Goal: Task Accomplishment & Management: Use online tool/utility

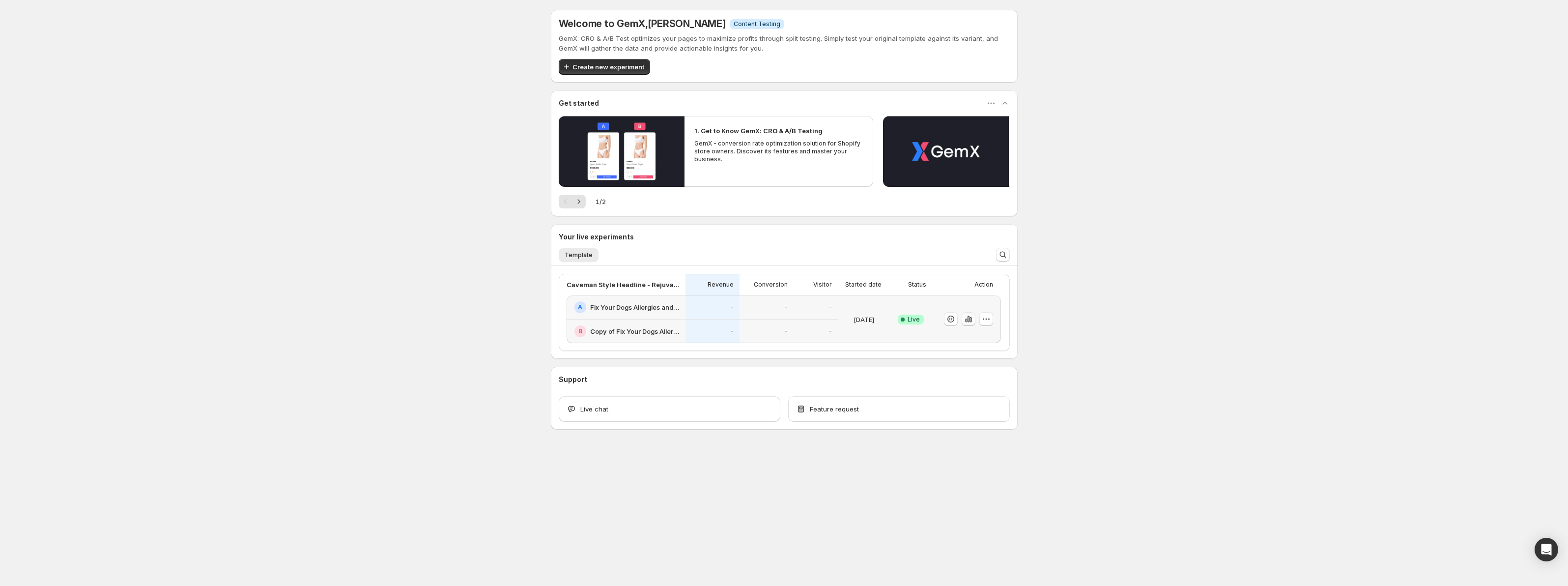
click at [968, 316] on icon "button" at bounding box center [968, 319] width 10 height 10
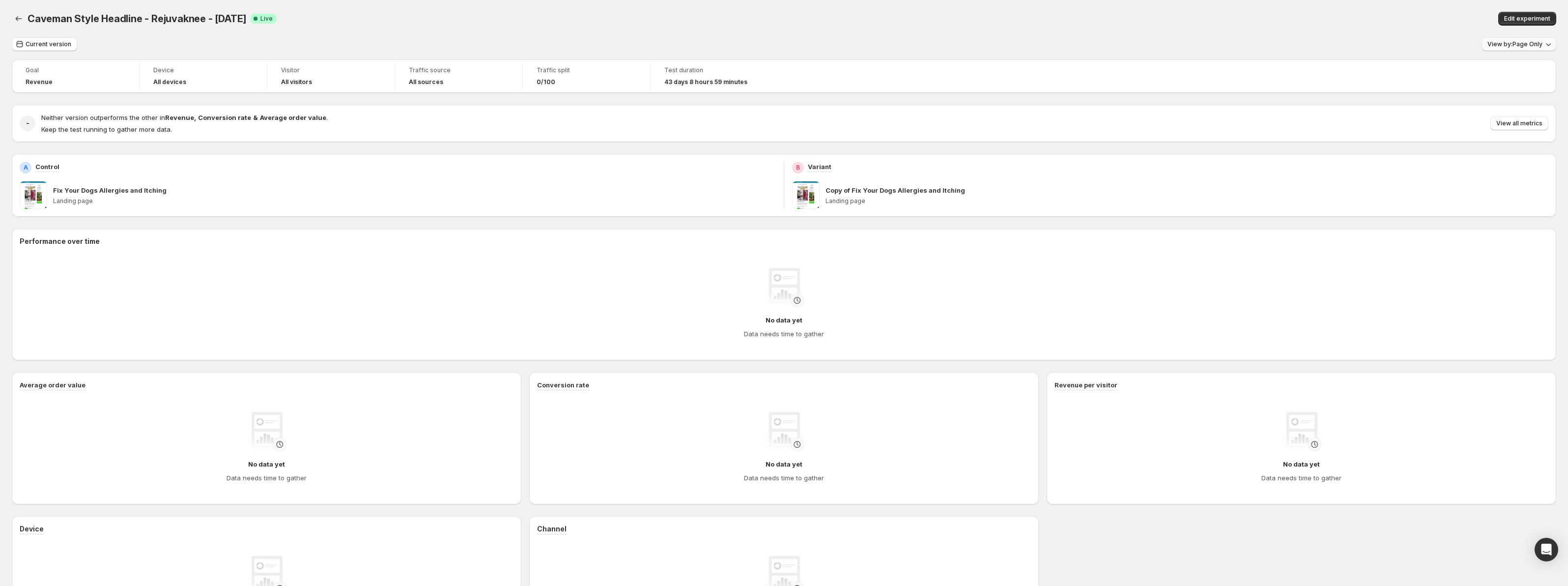
click at [1521, 46] on span "View by: Page Only" at bounding box center [1515, 44] width 55 height 8
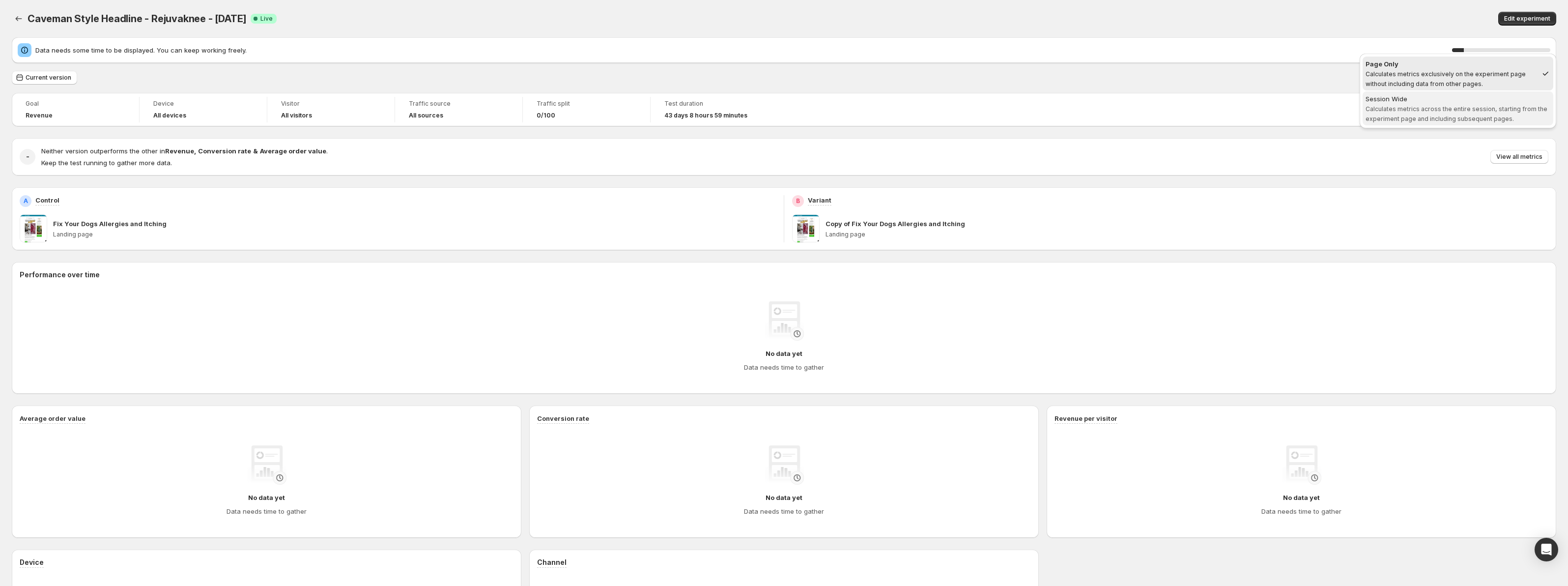
click at [1432, 99] on div "Session Wide" at bounding box center [1458, 99] width 185 height 10
click at [1269, 7] on div "Caveman Style Headline - Rejuvaknee - [DATE]. This page is ready Caveman Style …" at bounding box center [783, 18] width 1544 height 37
click at [54, 80] on span "Current version" at bounding box center [48, 77] width 46 height 8
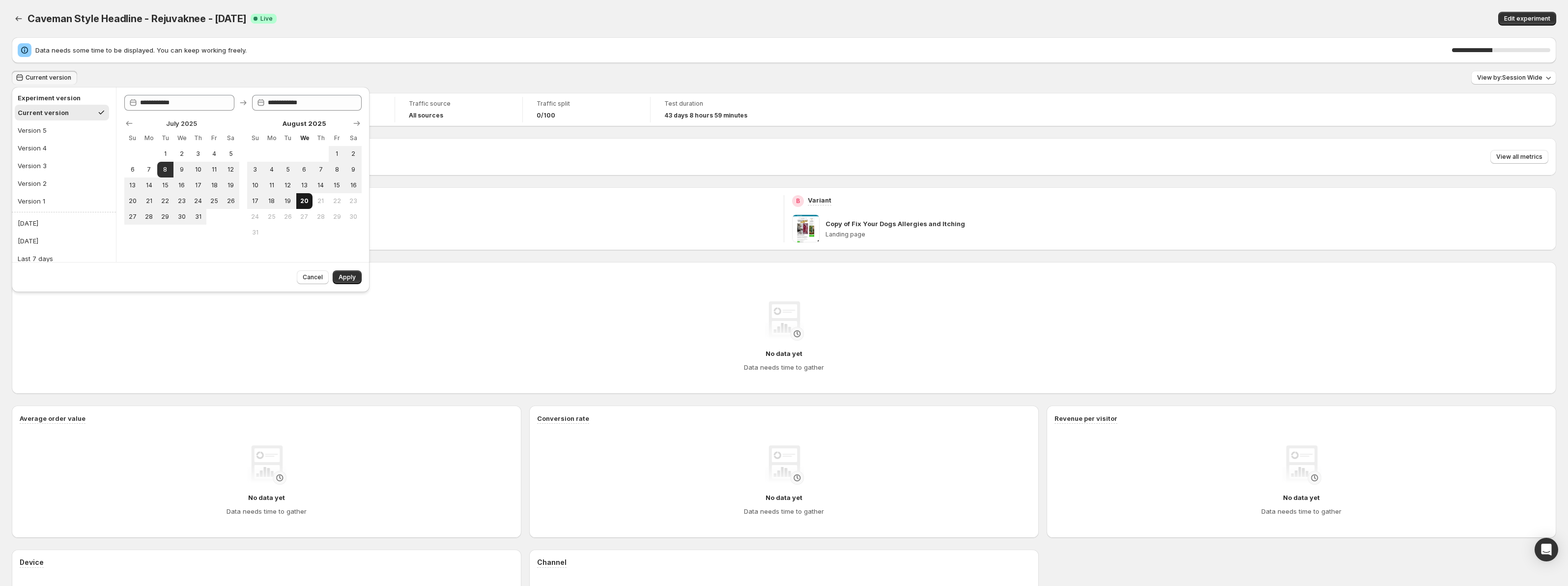
click at [305, 203] on span "20" at bounding box center [304, 201] width 9 height 8
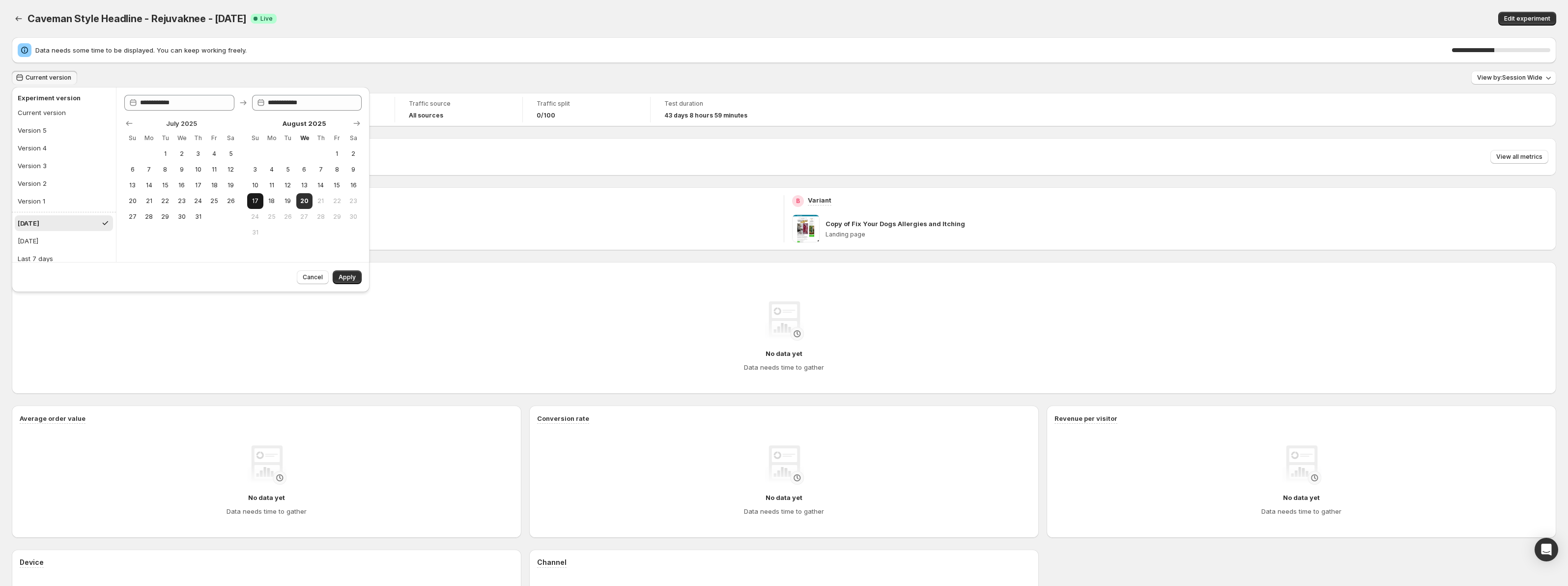
click at [250, 202] on button "17" at bounding box center [255, 201] width 16 height 16
type input "**********"
click at [302, 205] on span "20" at bounding box center [304, 201] width 9 height 8
type input "**********"
click at [341, 280] on span "Apply" at bounding box center [347, 277] width 17 height 8
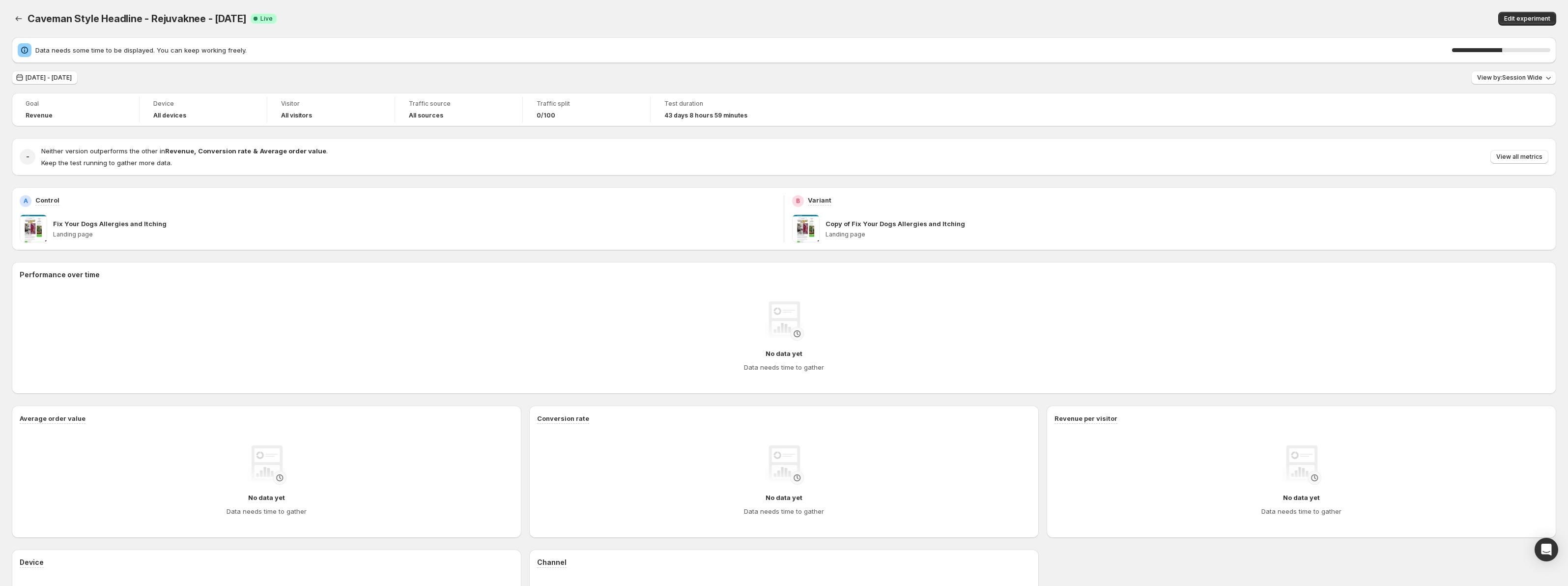
click at [460, 31] on div "Caveman Style Headline - Rejuvaknee - [DATE]. This page is ready Caveman Style …" at bounding box center [783, 18] width 1544 height 37
click at [175, 76] on div "[DATE] - [DATE] View by: Session Wide" at bounding box center [783, 77] width 1544 height 14
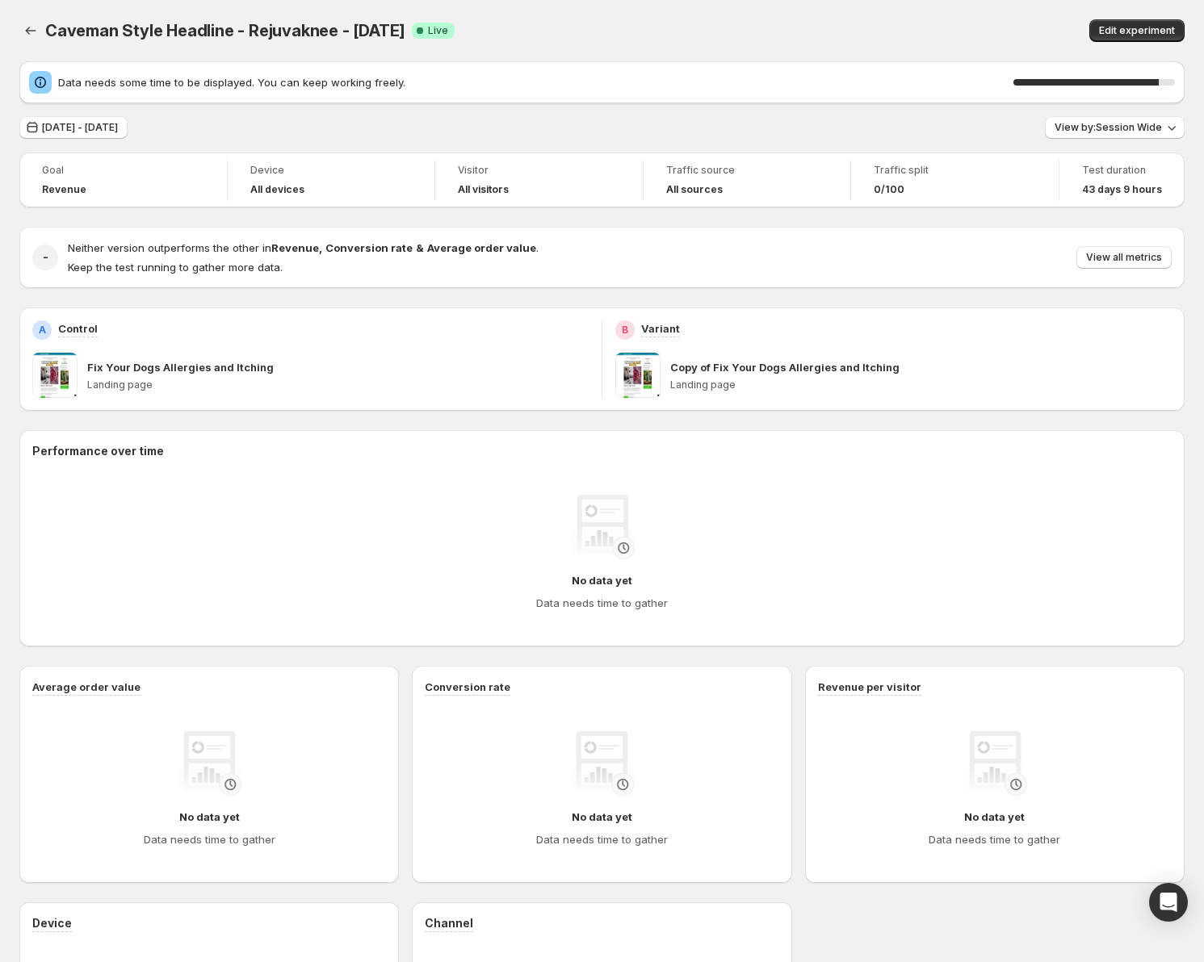
click at [855, 26] on div "Edit experiment" at bounding box center [979, 30] width 409 height 23
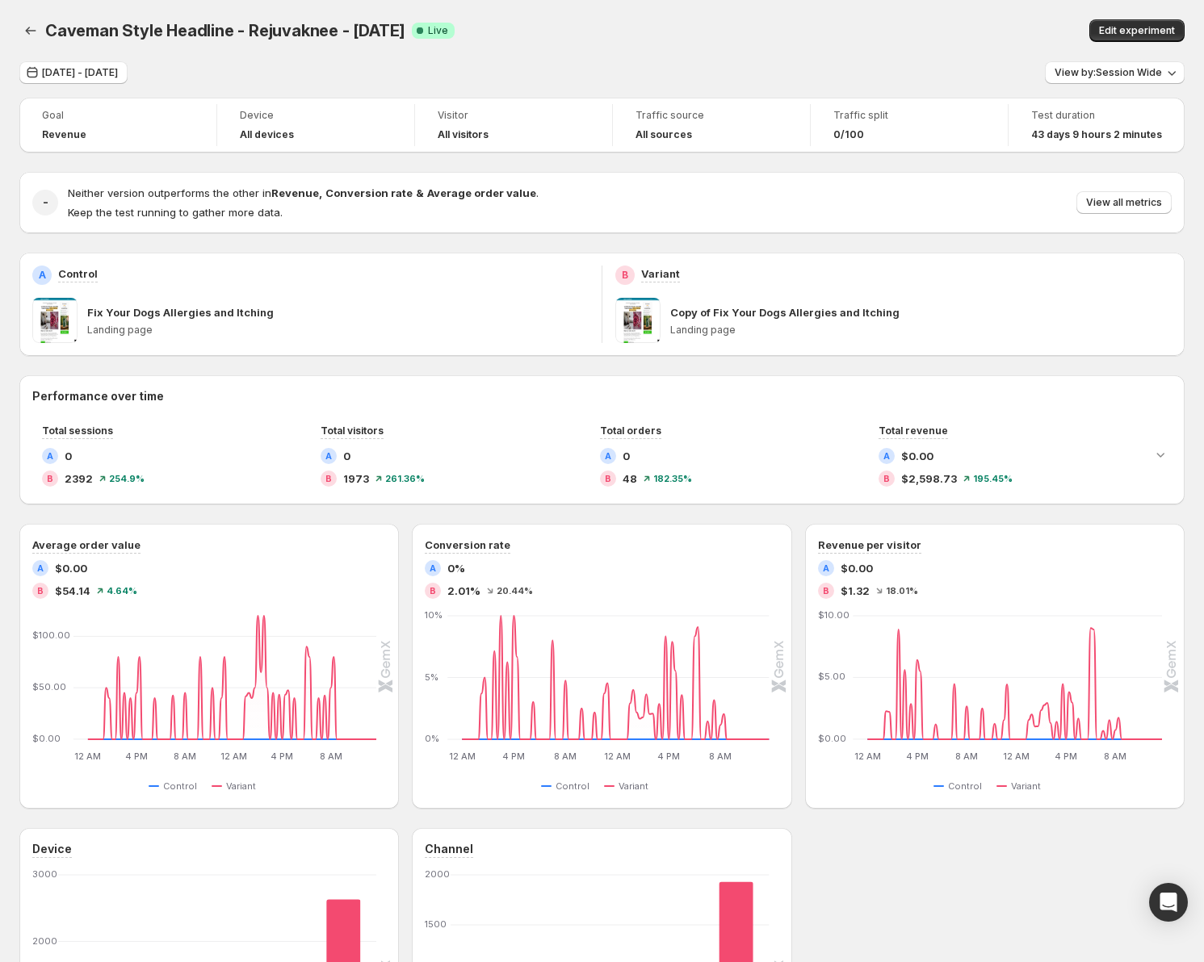
click at [879, 40] on div "Edit experiment" at bounding box center [979, 30] width 409 height 23
click at [118, 70] on span "[DATE] - [DATE]" at bounding box center [80, 72] width 76 height 13
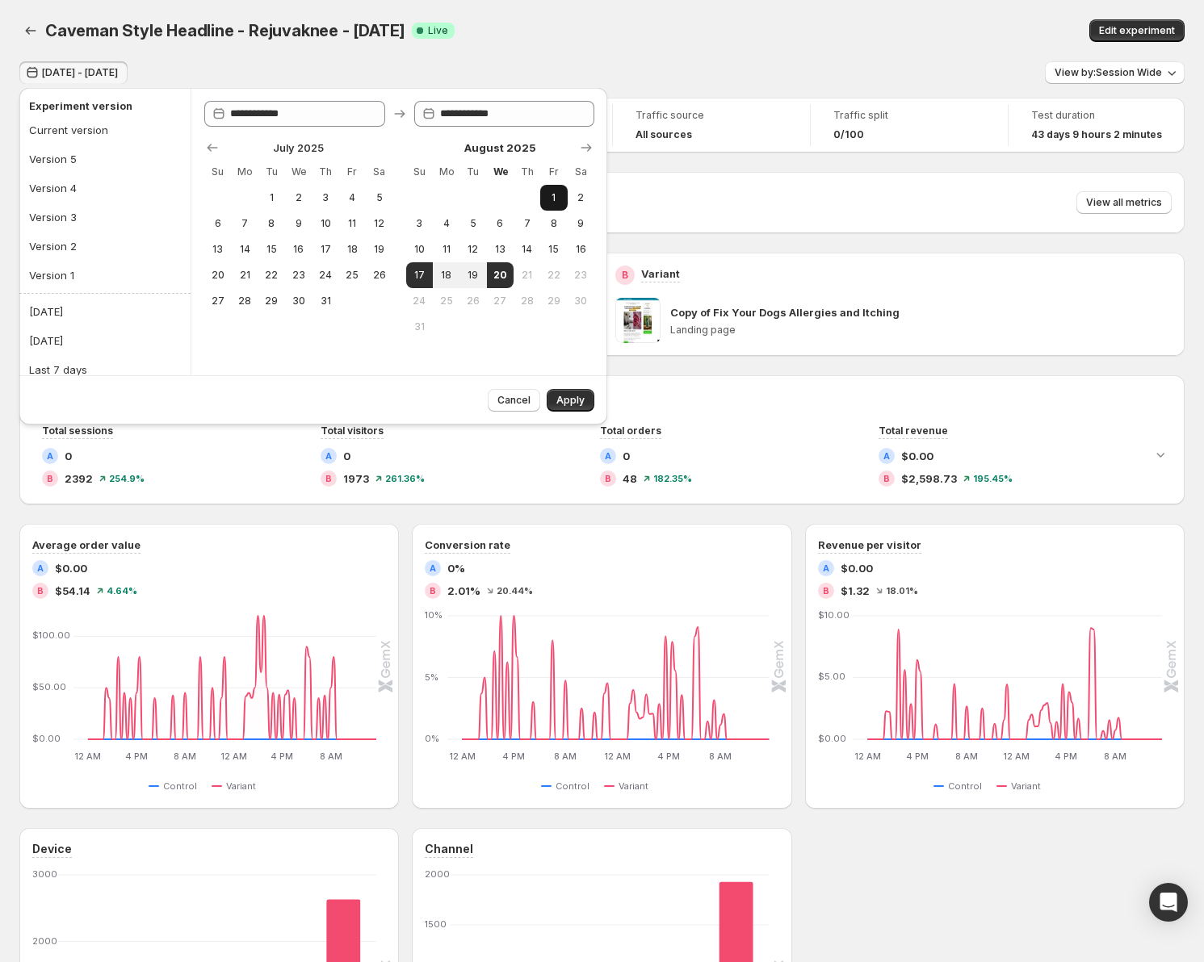
click at [558, 198] on span "1" at bounding box center [554, 197] width 14 height 13
type input "**********"
click at [504, 279] on span "20" at bounding box center [500, 275] width 14 height 13
type input "**********"
click at [587, 403] on button "Apply" at bounding box center [571, 400] width 48 height 23
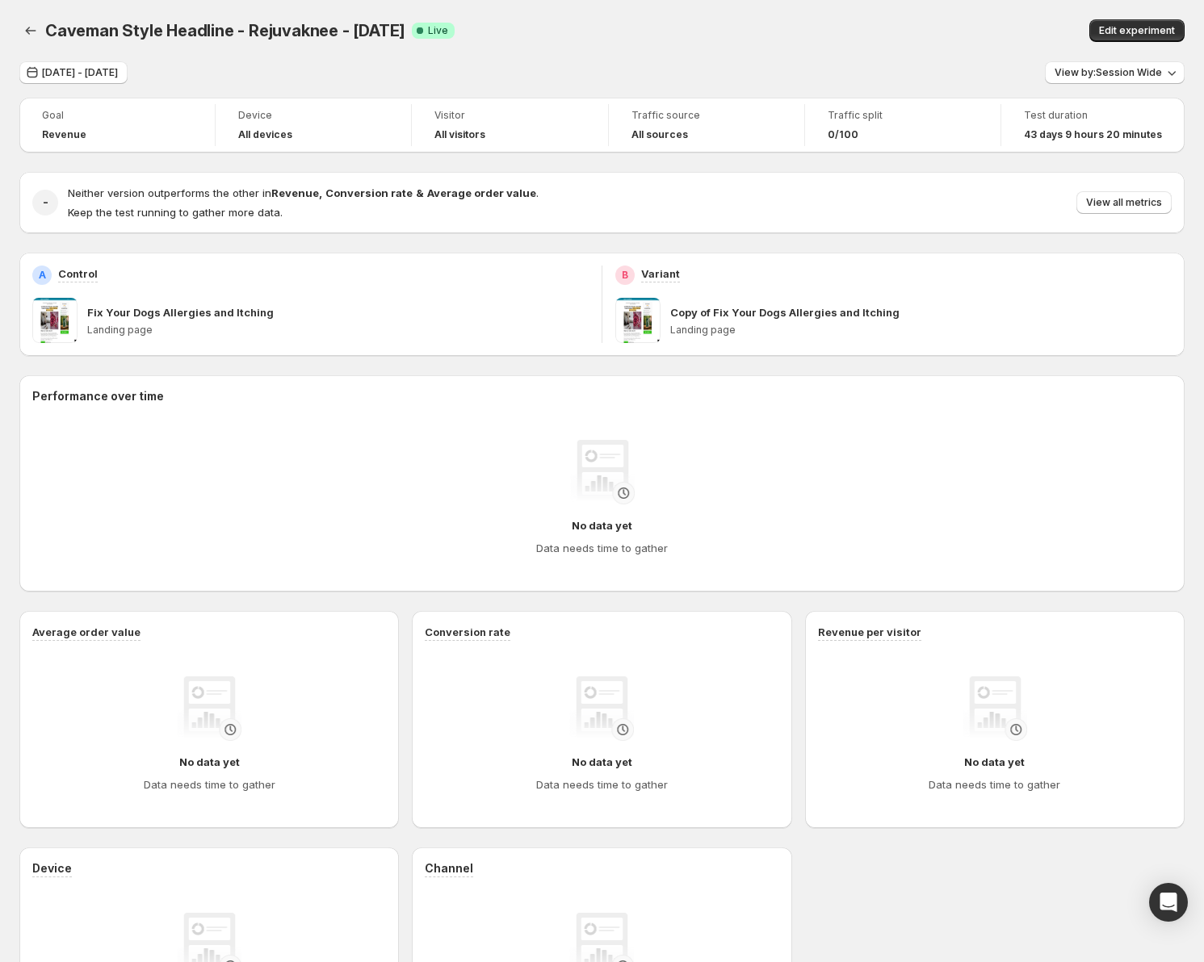
click at [683, 372] on div "Goal Revenue Device All devices Visitor All visitors Traffic source All sources…" at bounding box center [601, 581] width 1165 height 967
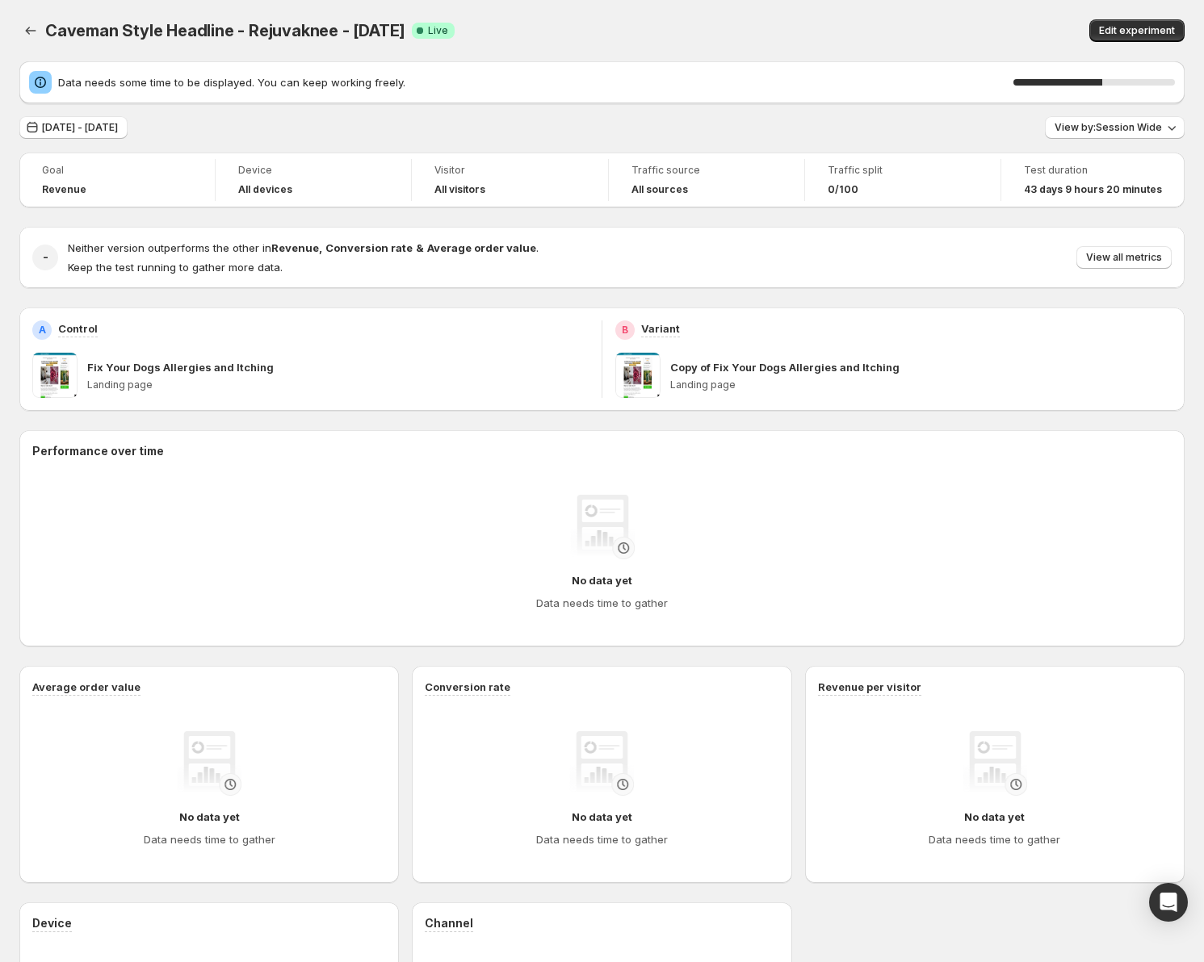
click at [534, 16] on div "Caveman Style Headline - Rejuvaknee - [DATE]. This page is ready Caveman Style …" at bounding box center [601, 30] width 1165 height 61
click at [806, 40] on div "Edit experiment" at bounding box center [979, 30] width 409 height 23
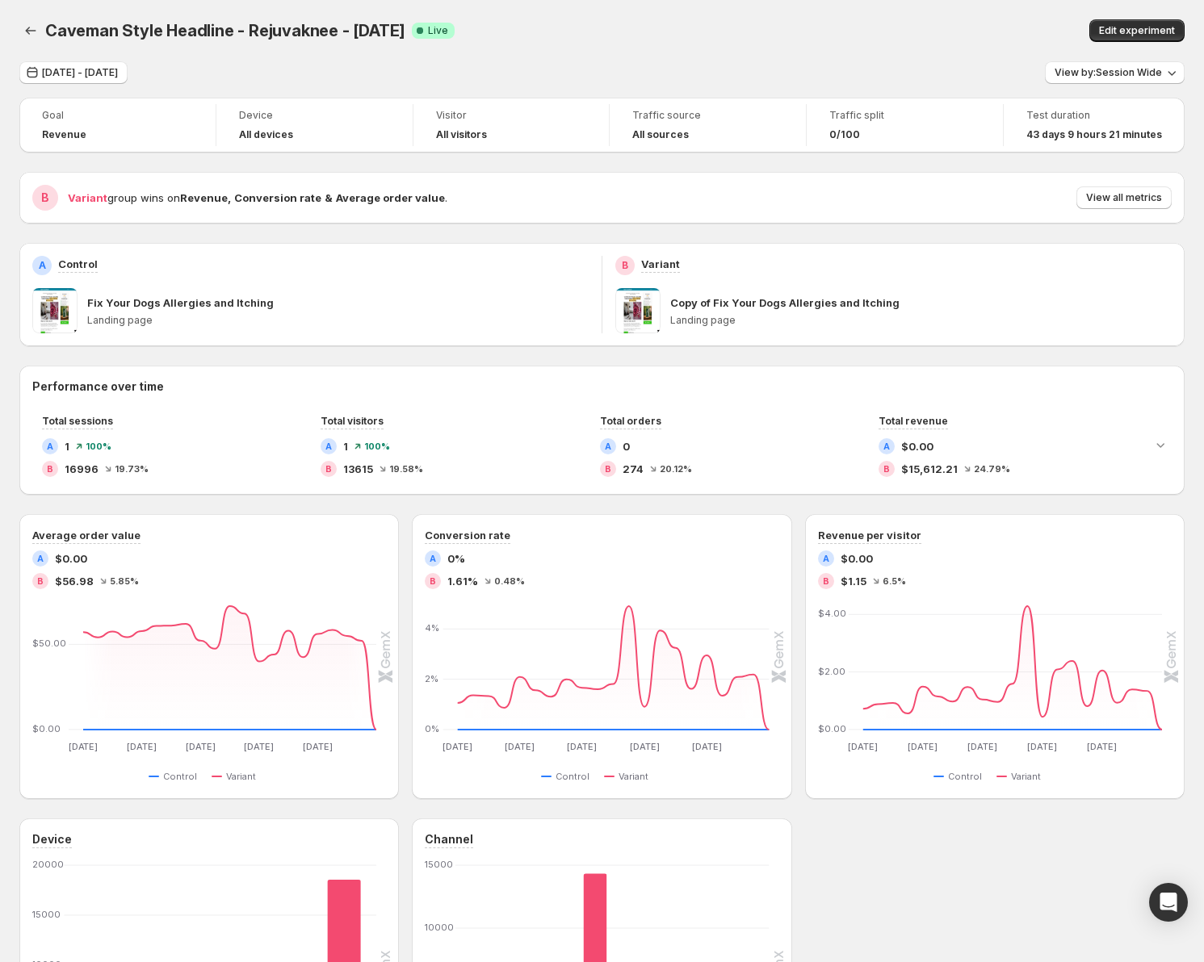
click at [676, 40] on div "Caveman Style Headline - Rejuvaknee - [DATE] Success Complete Live" at bounding box center [403, 30] width 717 height 23
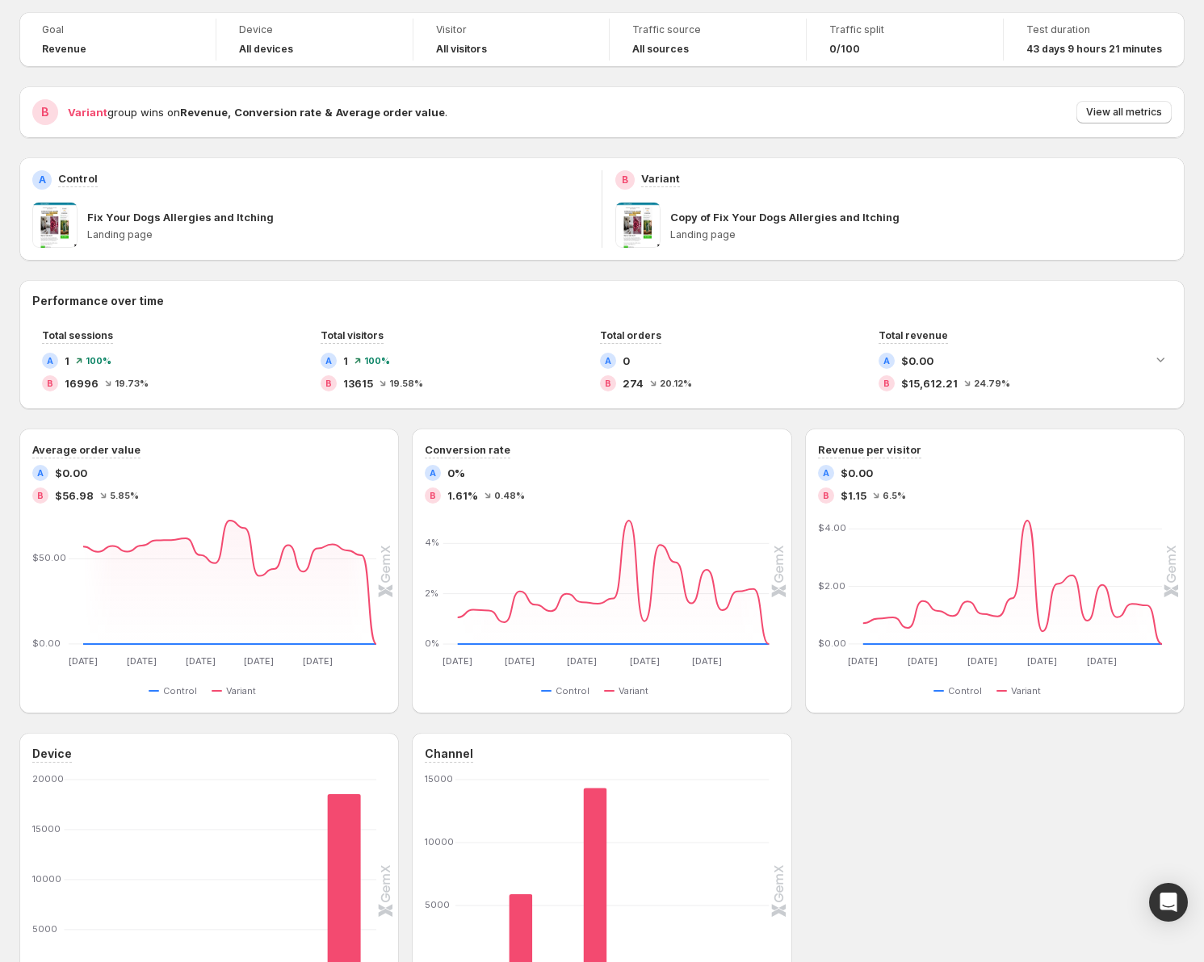
scroll to position [87, 0]
click at [652, 146] on div "Goal Revenue Device All devices Visitor All visitors Traffic source All sources…" at bounding box center [601, 528] width 1165 height 1037
click at [434, 143] on div "Goal Revenue Device All devices Visitor All visitors Traffic source All sources…" at bounding box center [601, 528] width 1165 height 1037
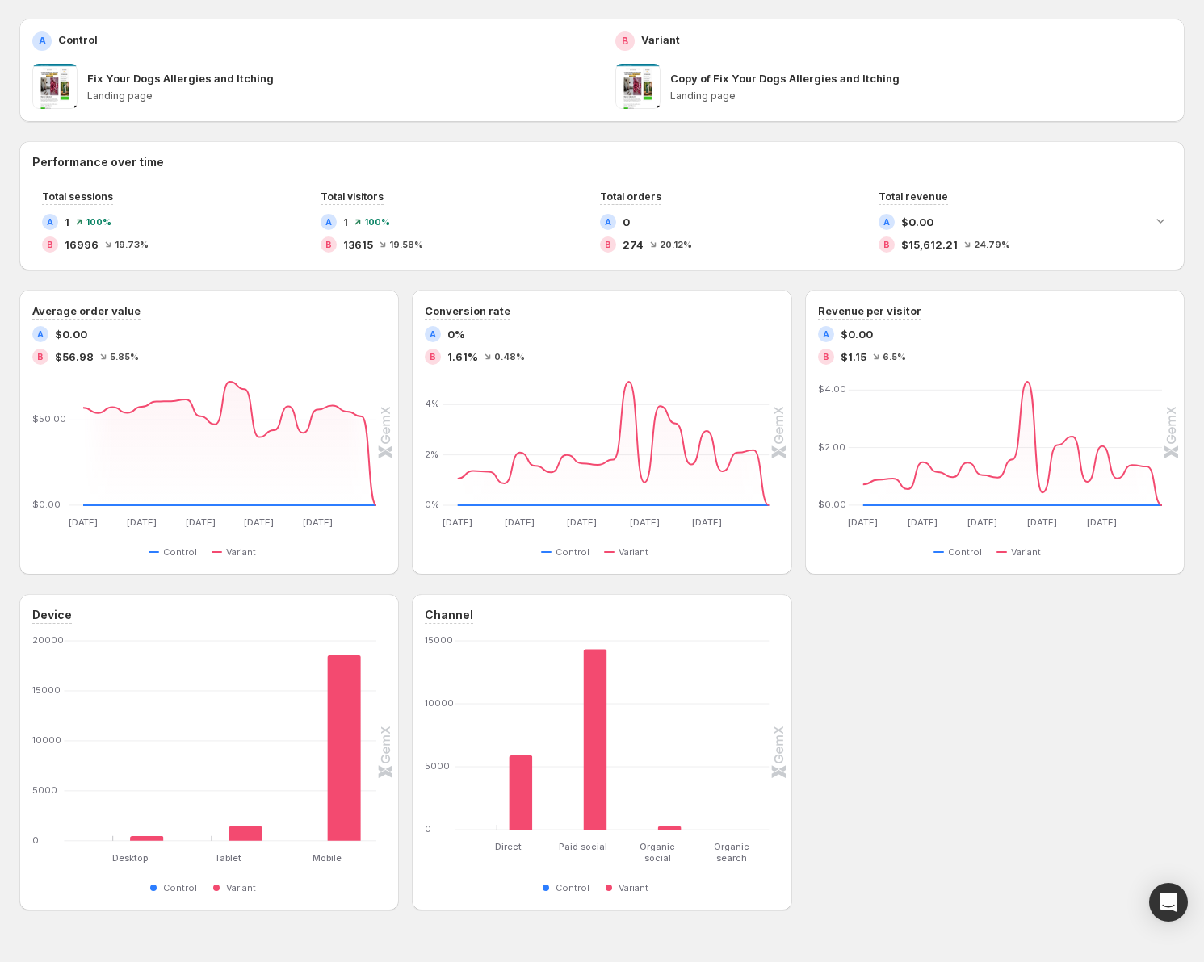
scroll to position [234, 0]
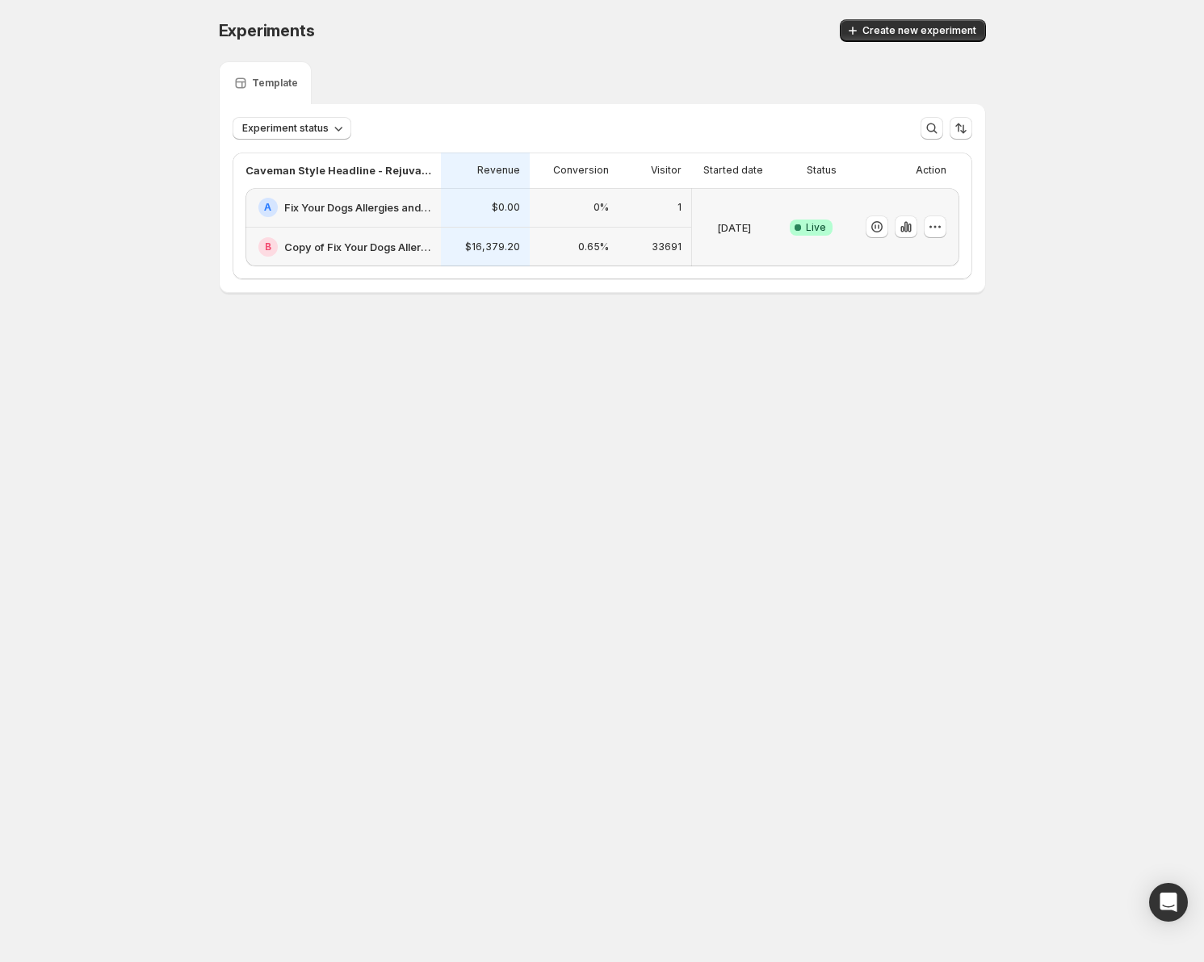
click at [417, 415] on body "Experiments. This page is ready Experiments Create new experiment Template Expe…" at bounding box center [602, 481] width 1204 height 962
click at [201, 385] on body "Experiments. This page is ready Experiments Create new experiment Template Expe…" at bounding box center [602, 481] width 1204 height 962
click at [595, 367] on div "Experiments. This page is ready Experiments Create new experiment Template Expe…" at bounding box center [602, 190] width 806 height 380
click at [940, 229] on icon "button" at bounding box center [935, 227] width 16 height 16
click at [1031, 215] on div "Experiments. This page is ready Experiments Create new experiment Template Expe…" at bounding box center [602, 190] width 1204 height 380
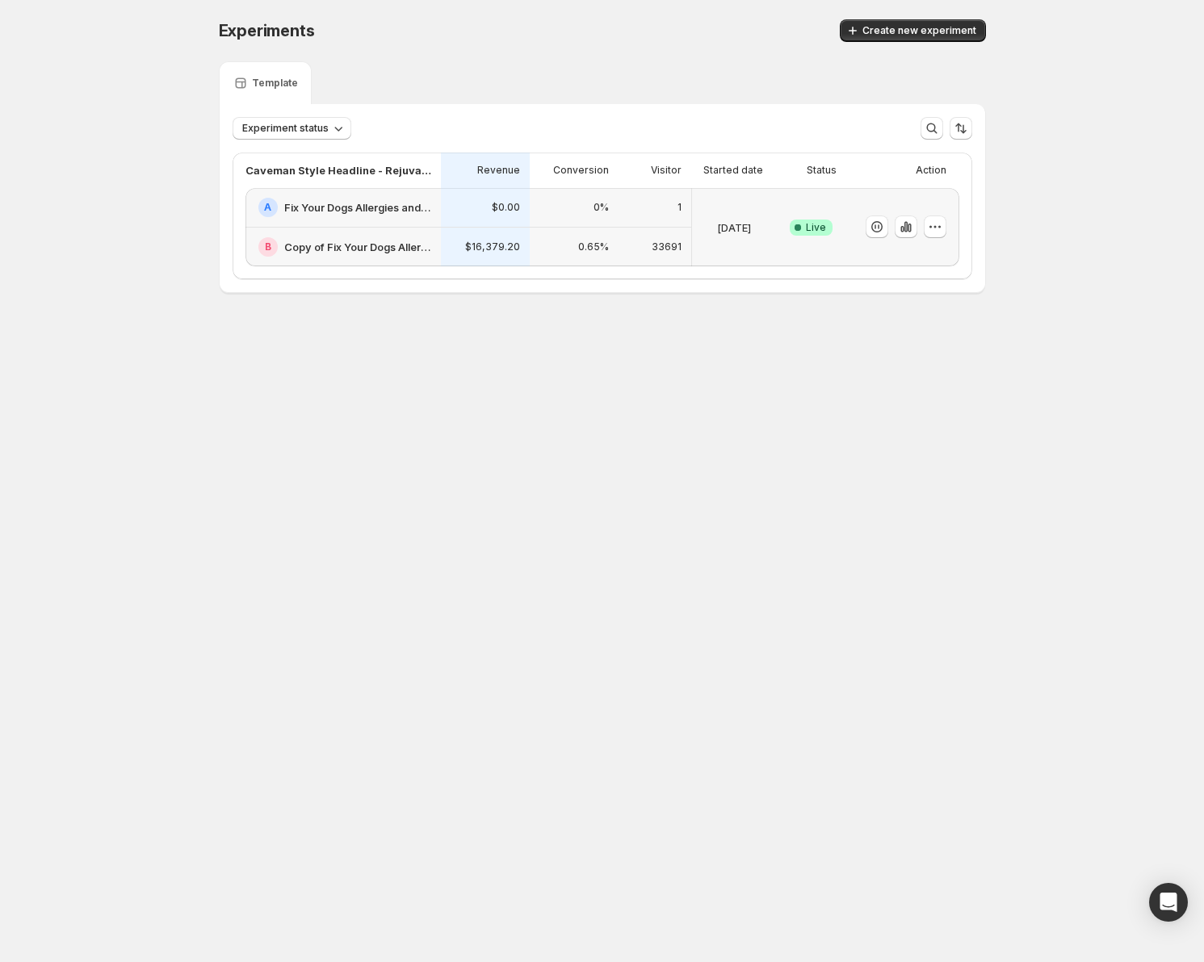
click at [758, 483] on body "Experiments. This page is ready Experiments Create new experiment Template Expe…" at bounding box center [602, 481] width 1204 height 962
click at [825, 550] on body "Experiments. This page is ready Experiments Create new experiment Template Expe…" at bounding box center [602, 481] width 1204 height 962
click at [303, 424] on body "Experiments. This page is ready Experiments Create new experiment Template Expe…" at bounding box center [602, 481] width 1204 height 962
click at [175, 548] on body "Experiments. This page is ready Experiments Create new experiment Template Expe…" at bounding box center [602, 481] width 1204 height 962
click at [283, 484] on body "Experiments. This page is ready Experiments Create new experiment Template Expe…" at bounding box center [602, 481] width 1204 height 962
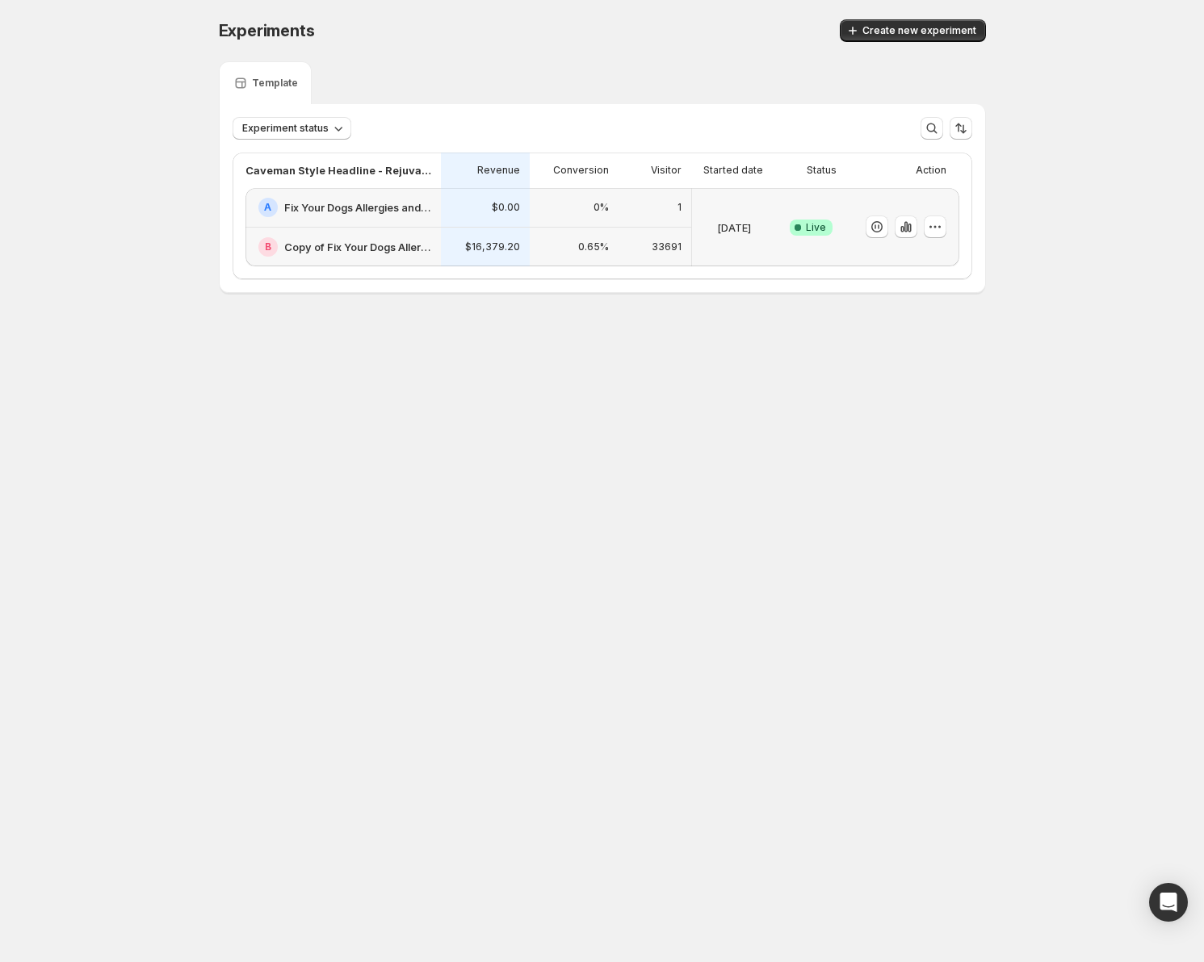
click at [175, 198] on div "Experiments. This page is ready Experiments Create new experiment Template Expe…" at bounding box center [602, 190] width 1204 height 380
click at [158, 383] on body "Experiments. This page is ready Experiments Create new experiment Template Expe…" at bounding box center [602, 481] width 1204 height 962
click at [141, 721] on body "Experiments. This page is ready Experiments Create new experiment Template Expe…" at bounding box center [602, 481] width 1204 height 962
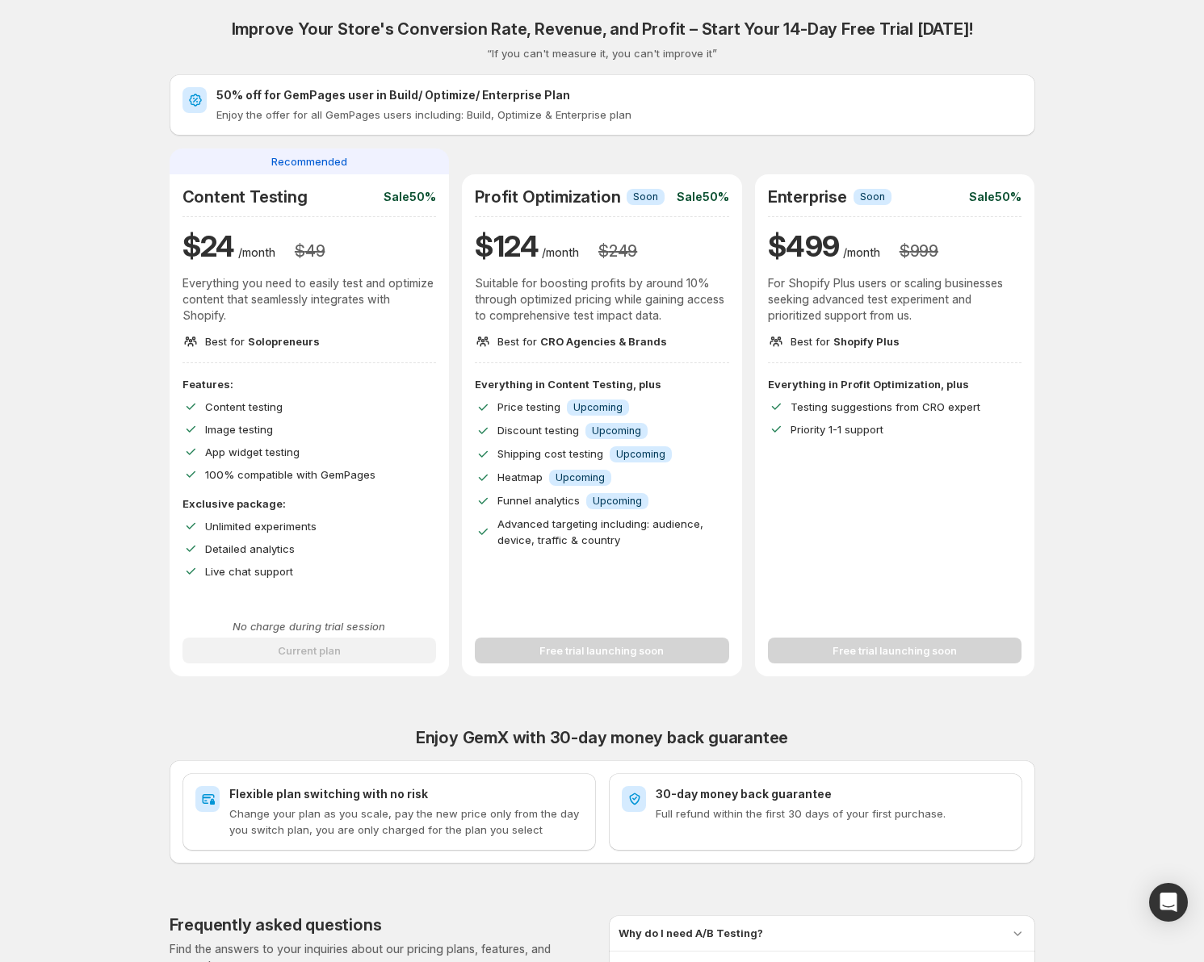
click at [435, 100] on h2 "50% off for GemPages user in Build/ Optimize/ Enterprise Plan" at bounding box center [619, 95] width 806 height 16
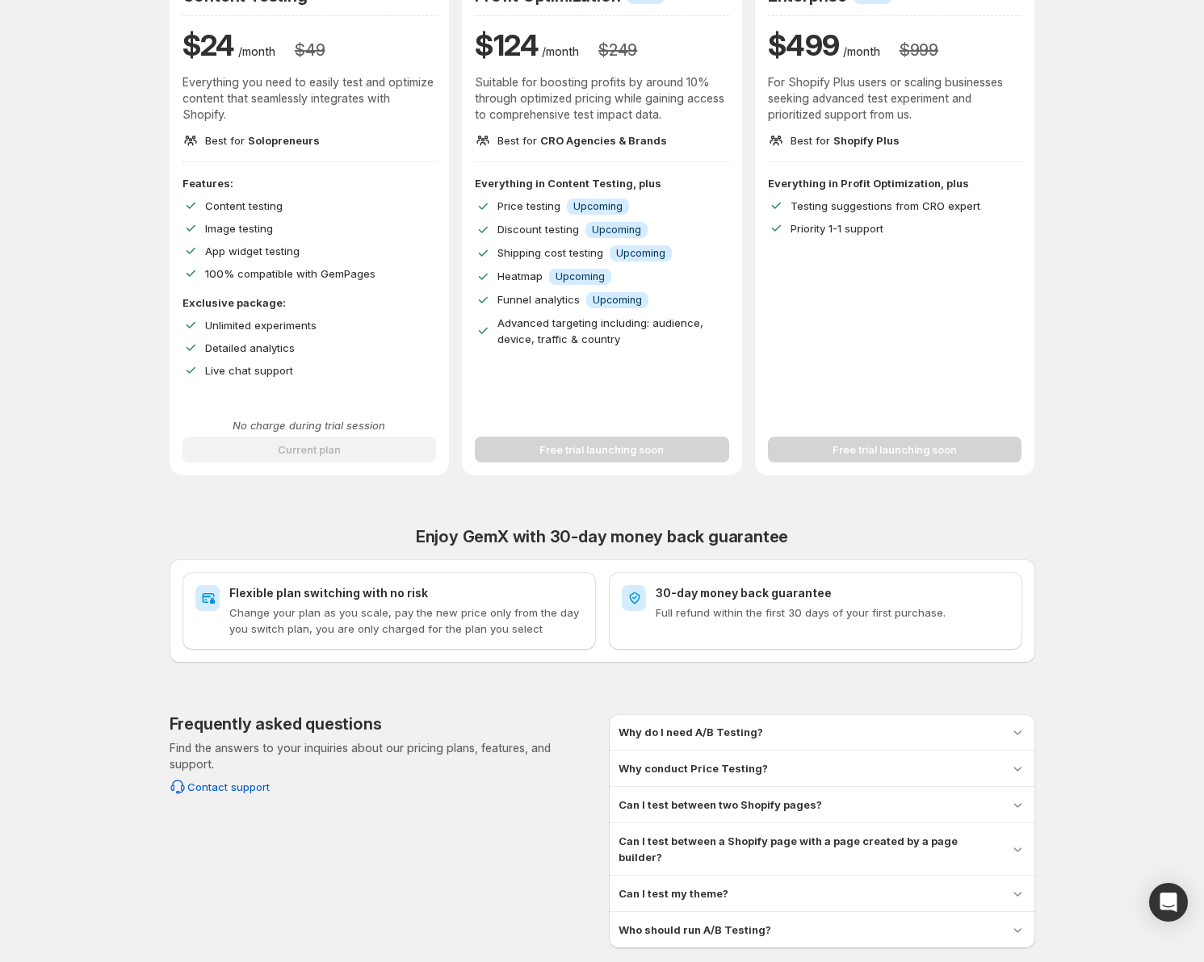
scroll to position [213, 0]
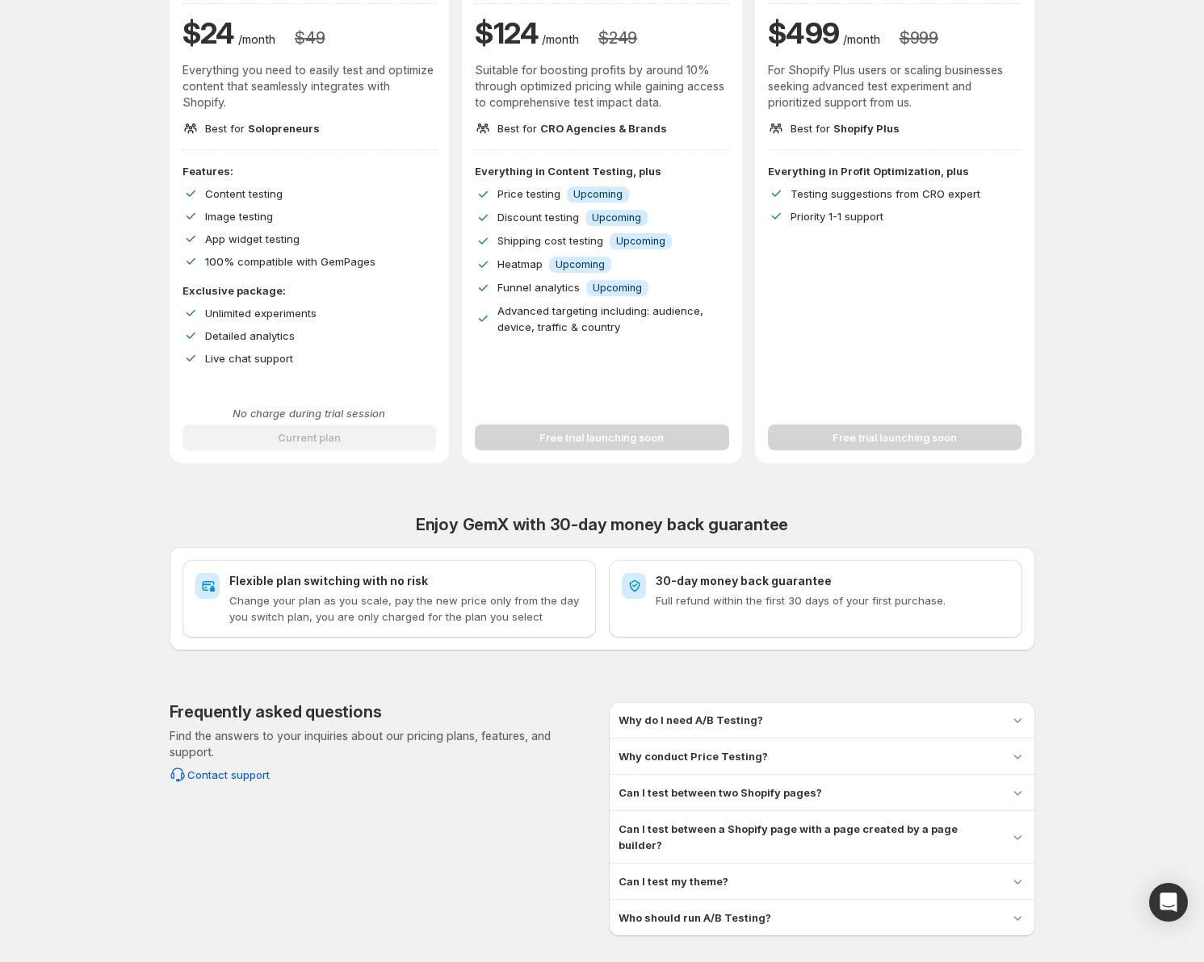
click at [351, 587] on h2 "Flexible plan switching with no risk" at bounding box center [406, 581] width 354 height 16
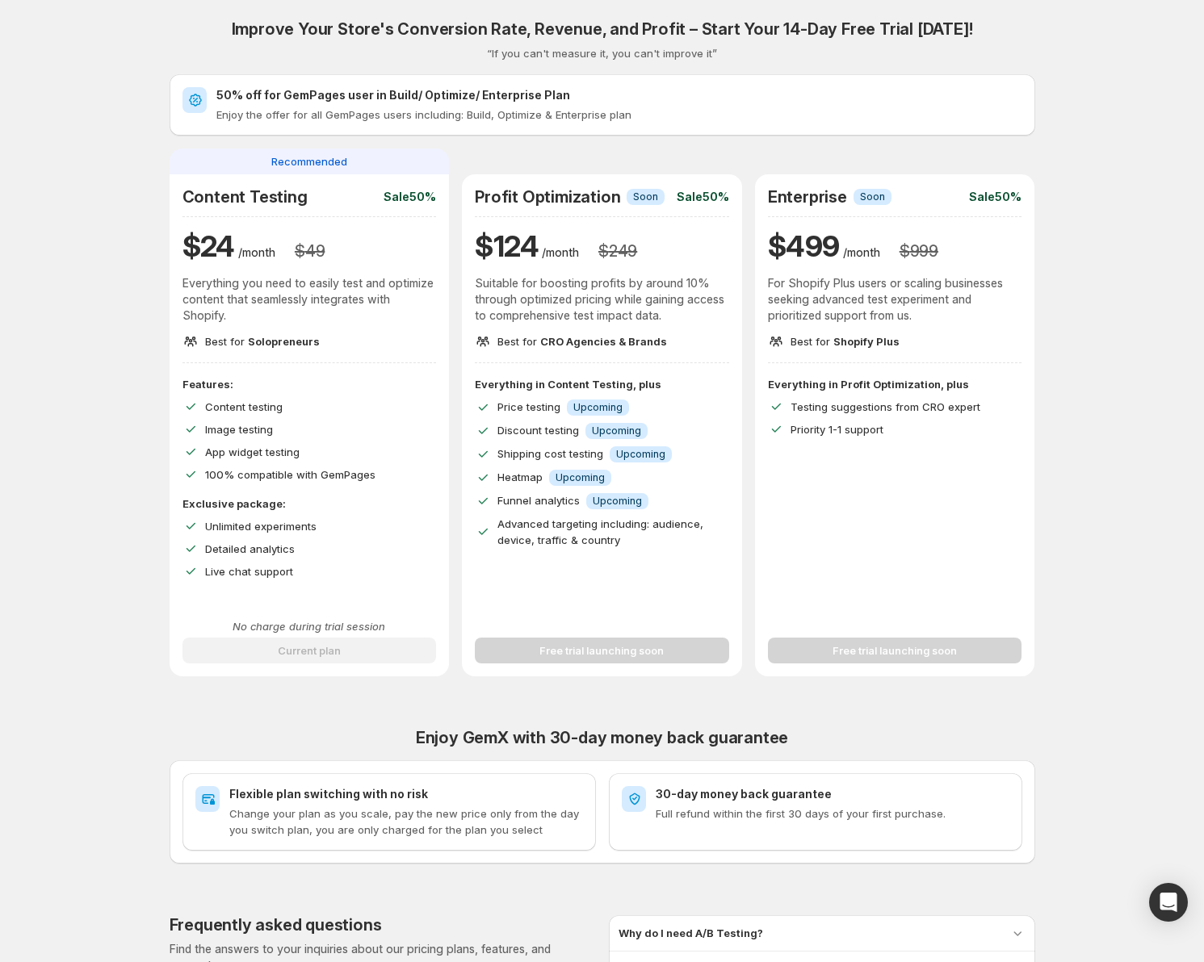
scroll to position [0, 0]
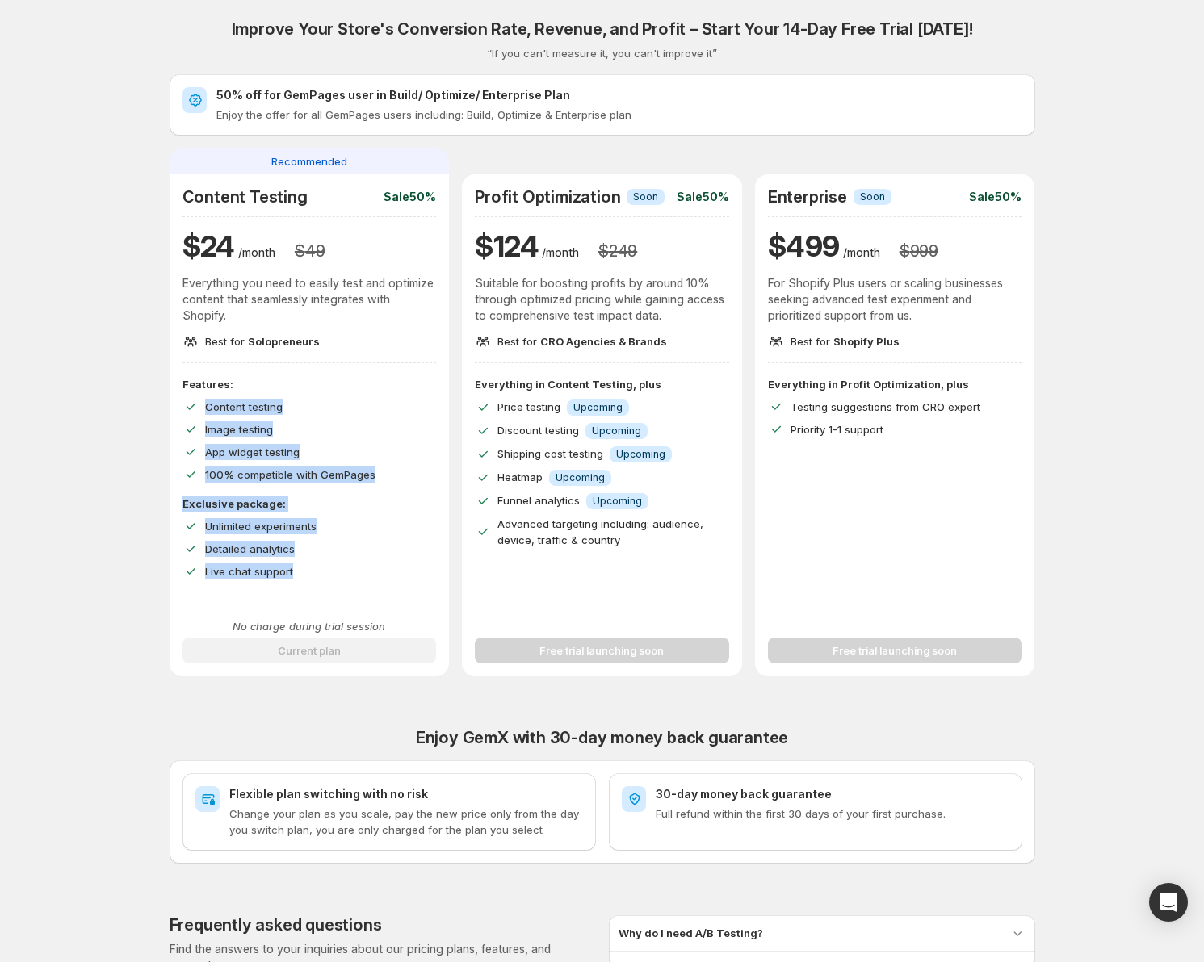
drag, startPoint x: 258, startPoint y: 395, endPoint x: 301, endPoint y: 579, distance: 189.0
click at [301, 579] on div "Features: Content testing Image testing App widget testing 100% compatible with…" at bounding box center [309, 477] width 254 height 203
click at [365, 550] on div "Detailed analytics" at bounding box center [321, 549] width 232 height 16
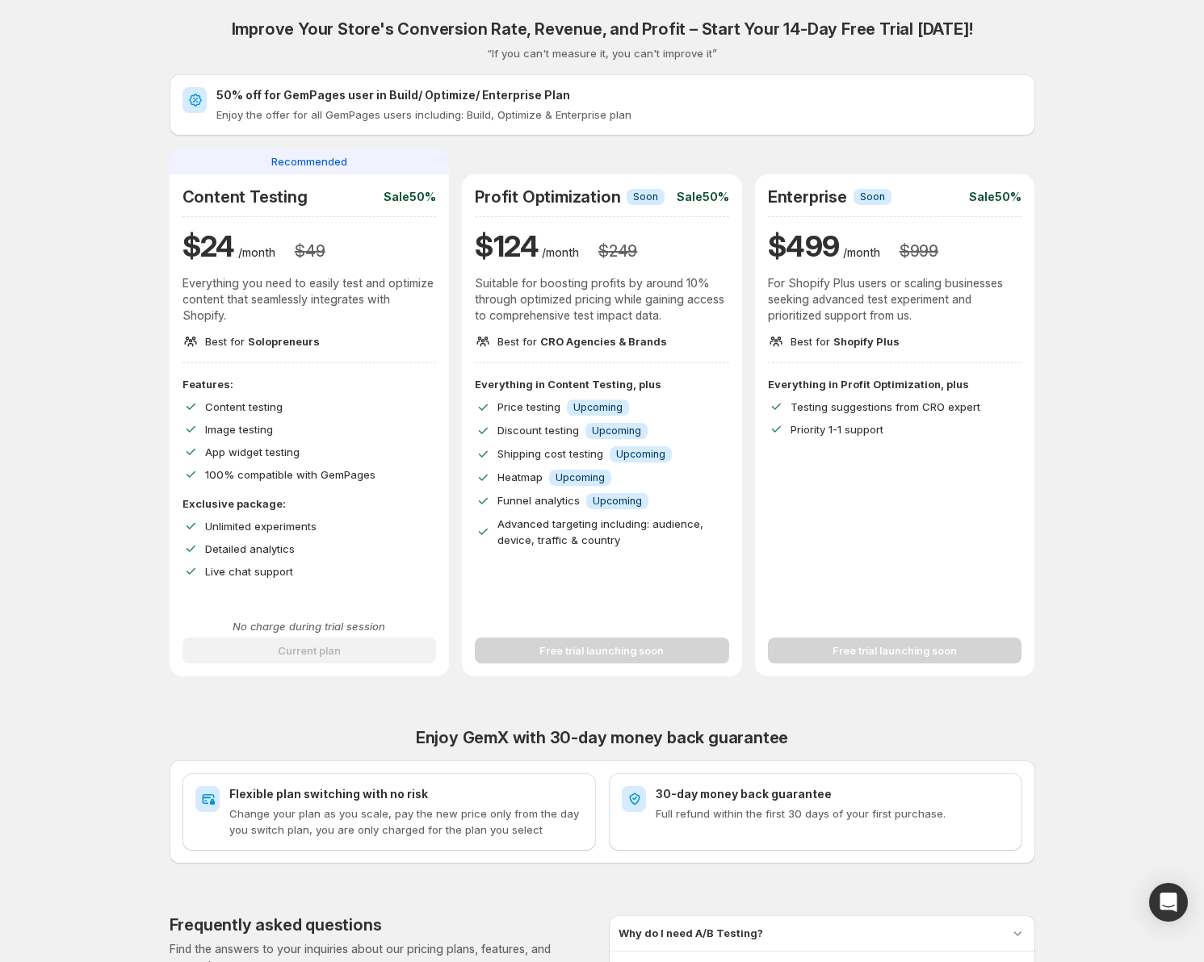
click at [111, 413] on div "Improve Your Store's Conversion Rate, Revenue, and Profit – Start Your 14-Day F…" at bounding box center [601, 575] width 1165 height 1150
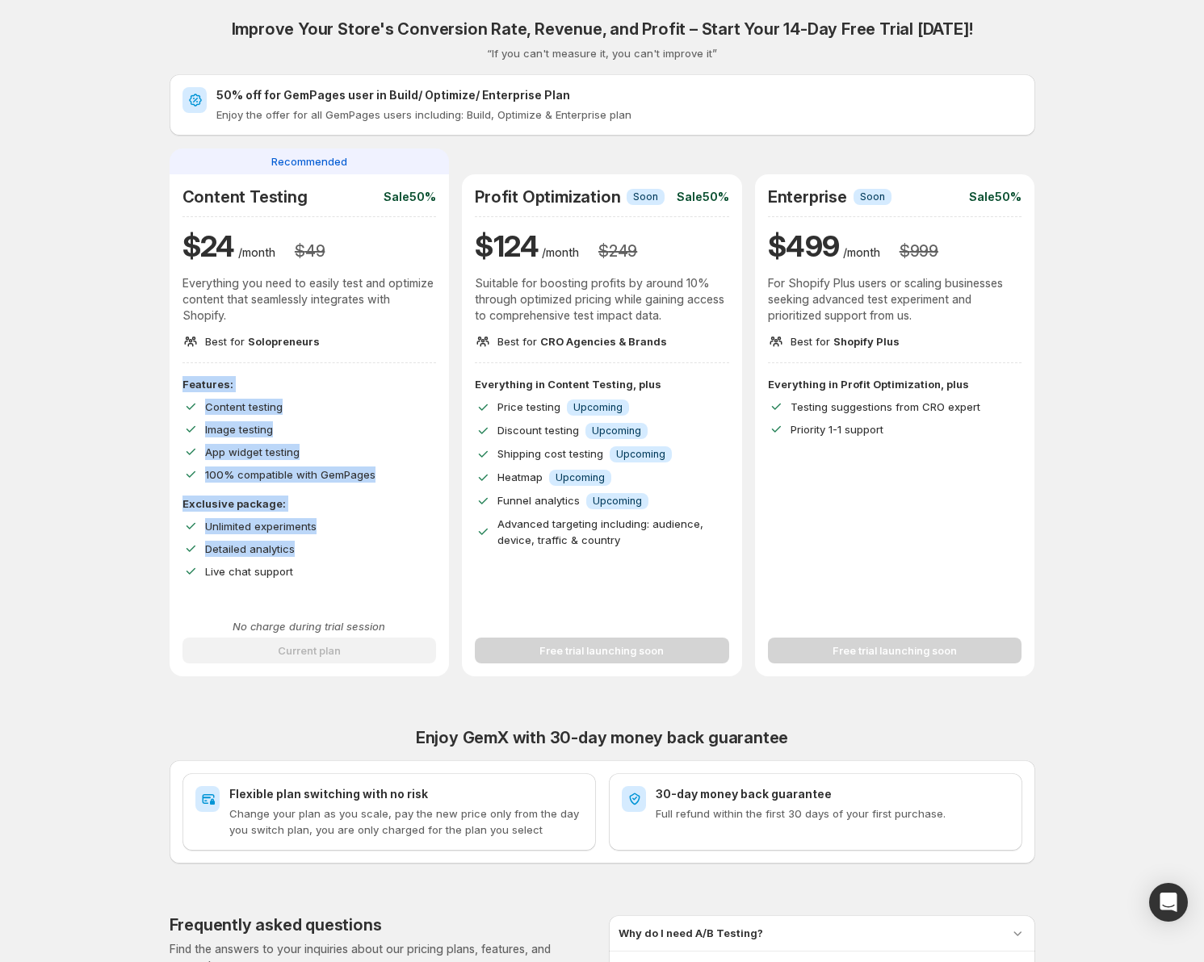
drag, startPoint x: 126, startPoint y: 375, endPoint x: 125, endPoint y: 589, distance: 213.9
click at [126, 588] on div "Improve Your Store's Conversion Rate, Revenue, and Profit – Start Your 14-Day F…" at bounding box center [601, 575] width 1165 height 1150
click at [125, 589] on div "Improve Your Store's Conversion Rate, Revenue, and Profit – Start Your 14-Day F…" at bounding box center [601, 575] width 1165 height 1150
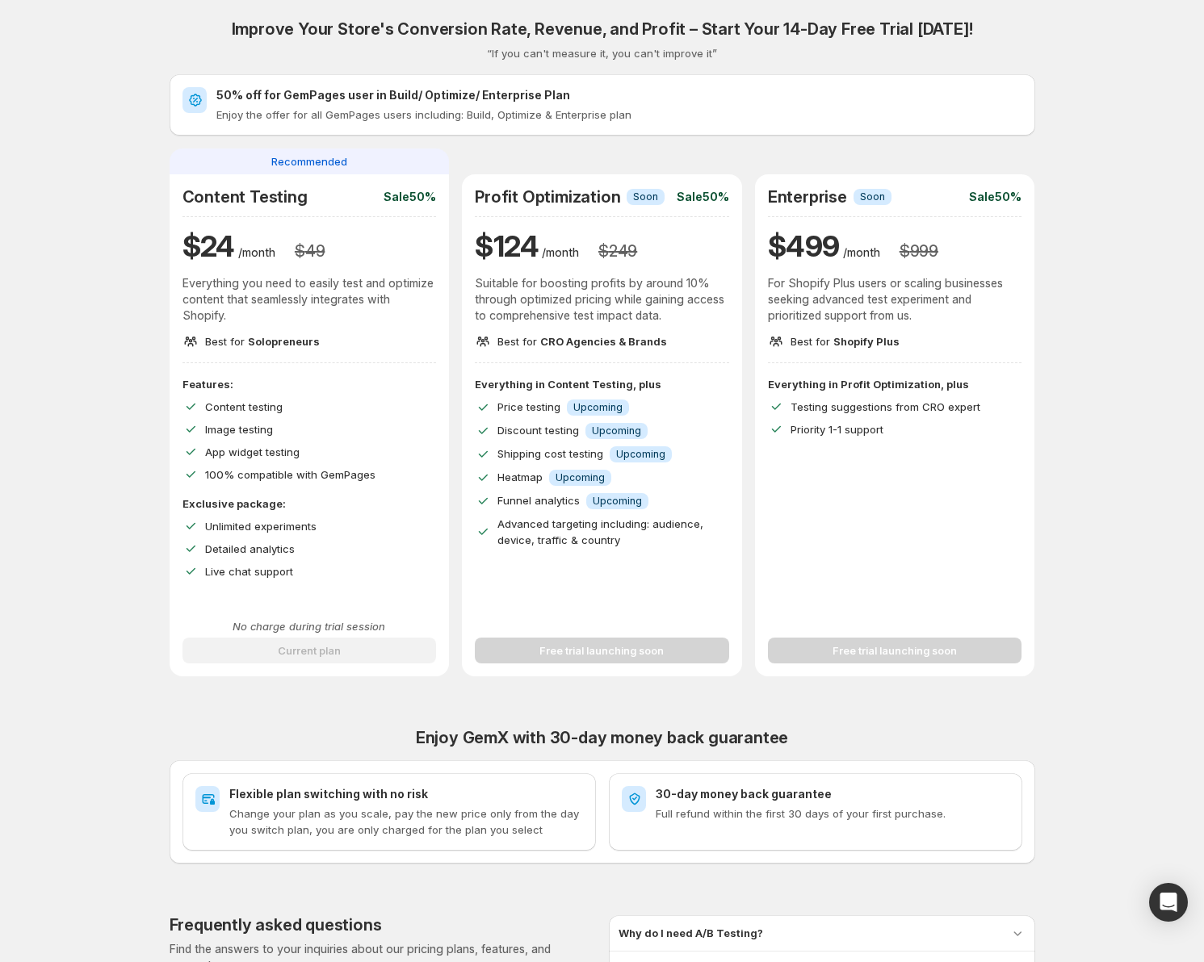
click at [125, 589] on div "Improve Your Store's Conversion Rate, Revenue, and Profit – Start Your 14-Day F…" at bounding box center [601, 575] width 1165 height 1150
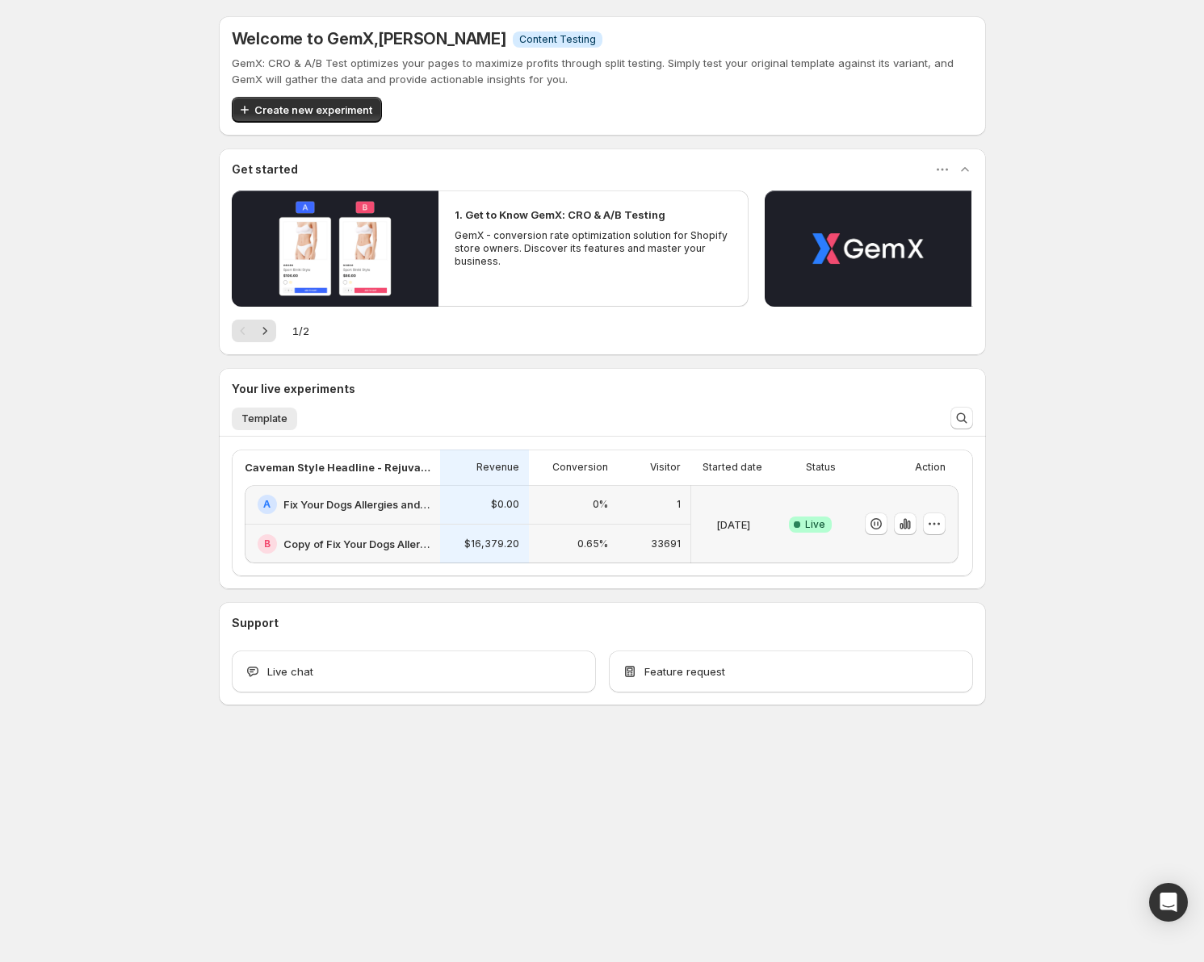
click at [137, 358] on div "Welcome to GemX , [PERSON_NAME] Info Content Testing GemX: CRO & A/B Test optim…" at bounding box center [602, 396] width 1204 height 793
click at [1032, 213] on div "Welcome to GemX , [PERSON_NAME] Info Content Testing GemX: CRO & A/B Test optim…" at bounding box center [602, 396] width 1204 height 793
click at [140, 131] on div "Welcome to GemX , [PERSON_NAME] Info Content Testing GemX: CRO & A/B Test optim…" at bounding box center [602, 396] width 1204 height 793
